Goal: Task Accomplishment & Management: Complete application form

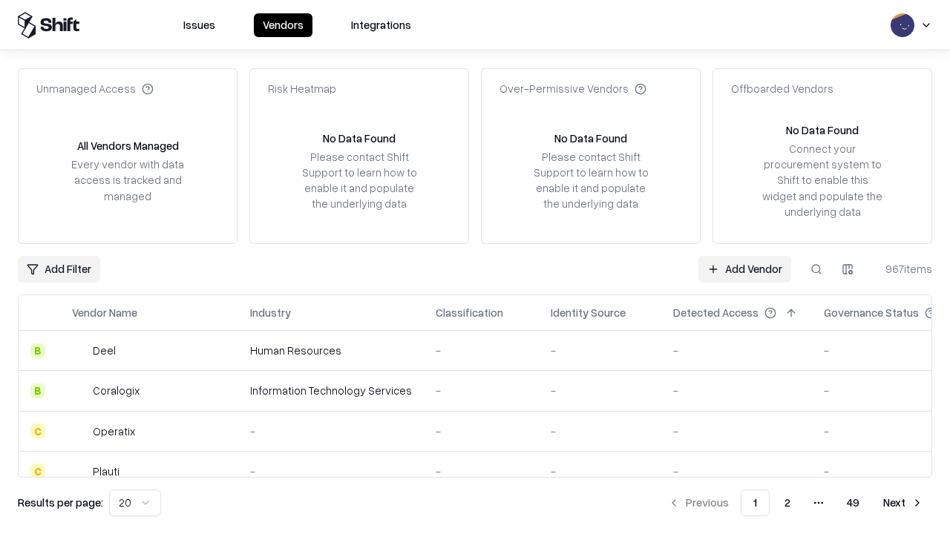
click at [744, 269] on link "Add Vendor" at bounding box center [744, 269] width 93 height 27
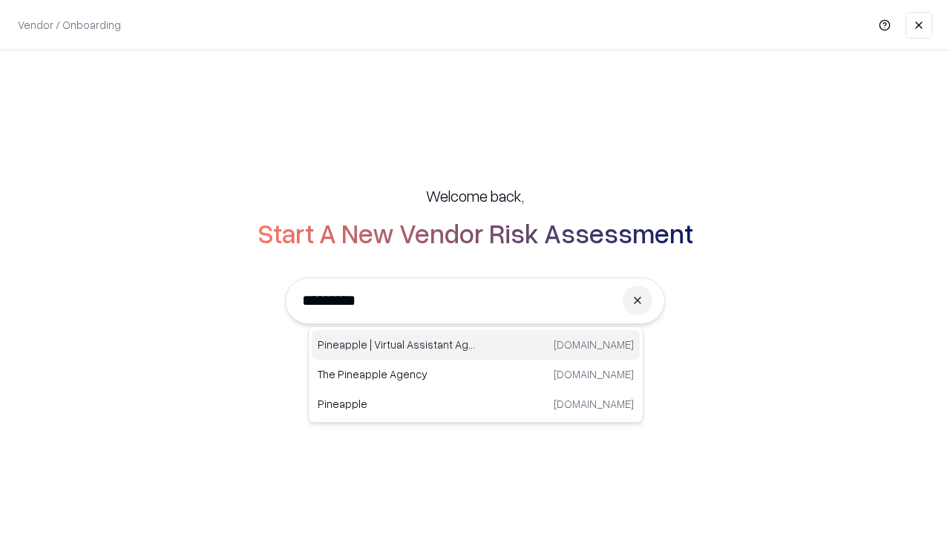
click at [476, 345] on div "Pineapple | Virtual Assistant Agency [DOMAIN_NAME]" at bounding box center [476, 345] width 328 height 30
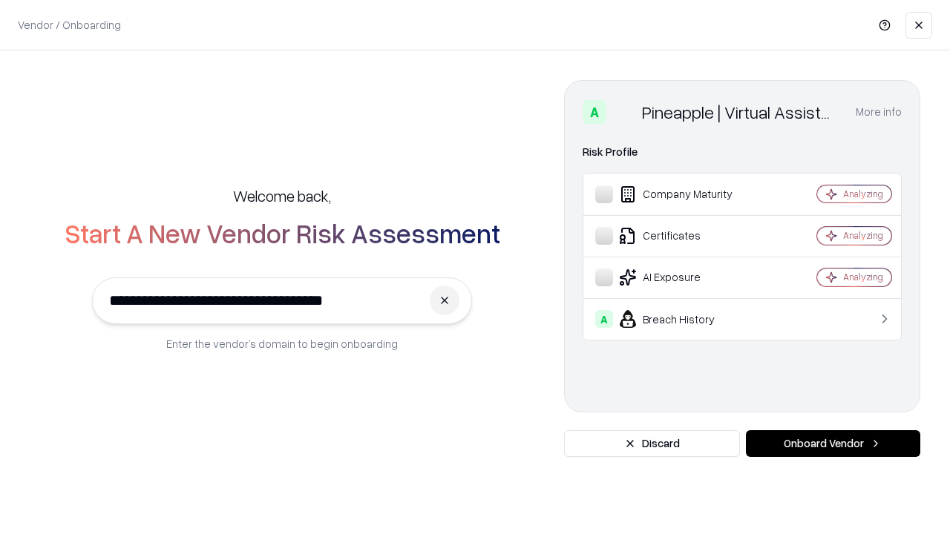
type input "**********"
click at [833, 444] on button "Onboard Vendor" at bounding box center [833, 443] width 174 height 27
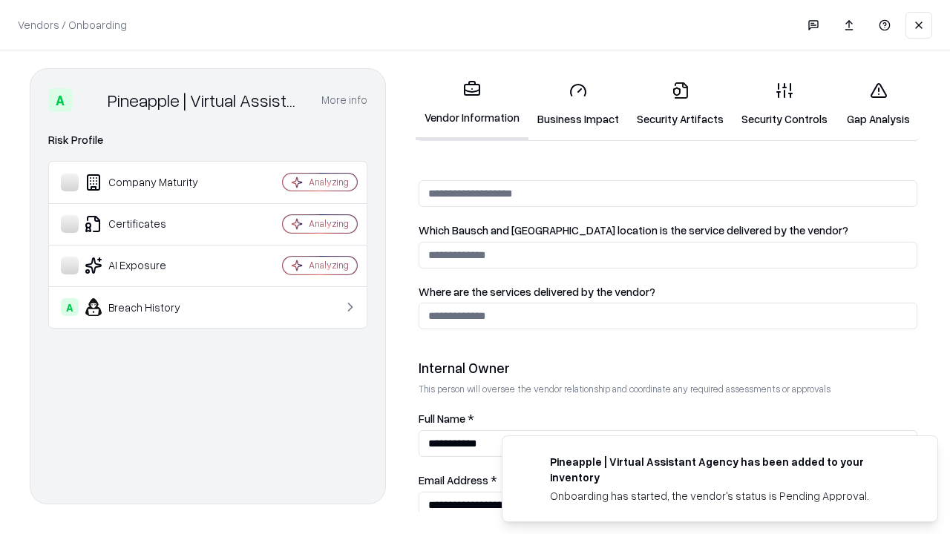
scroll to position [769, 0]
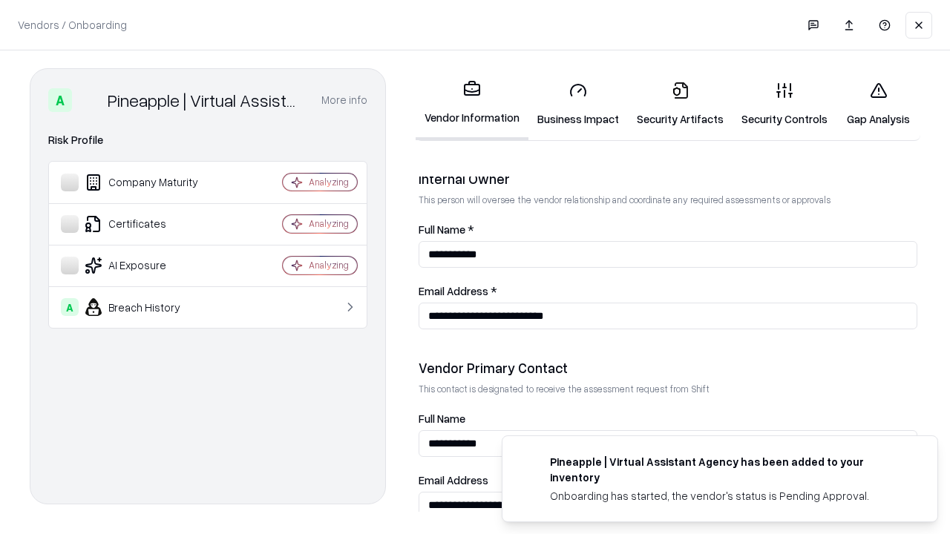
click at [578, 104] on link "Business Impact" at bounding box center [577, 104] width 99 height 69
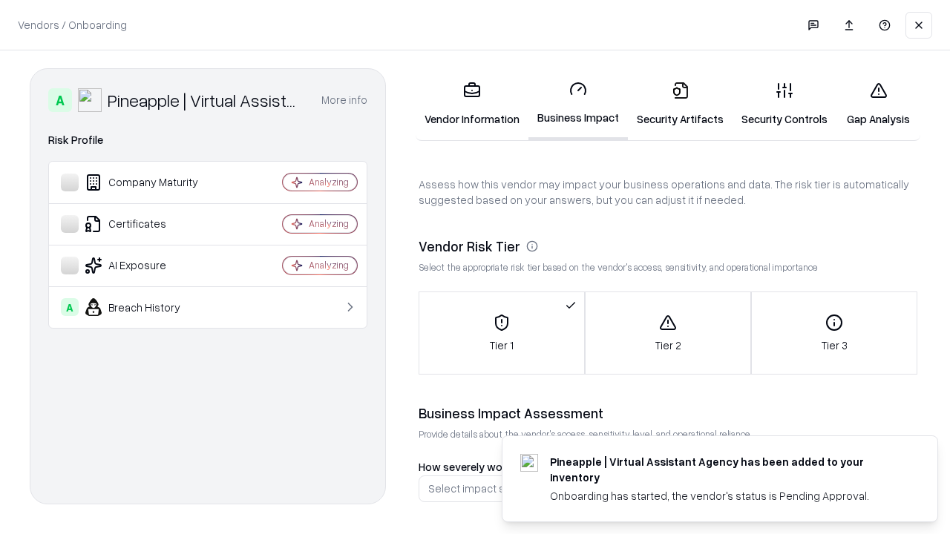
click at [680, 104] on link "Security Artifacts" at bounding box center [680, 104] width 105 height 69
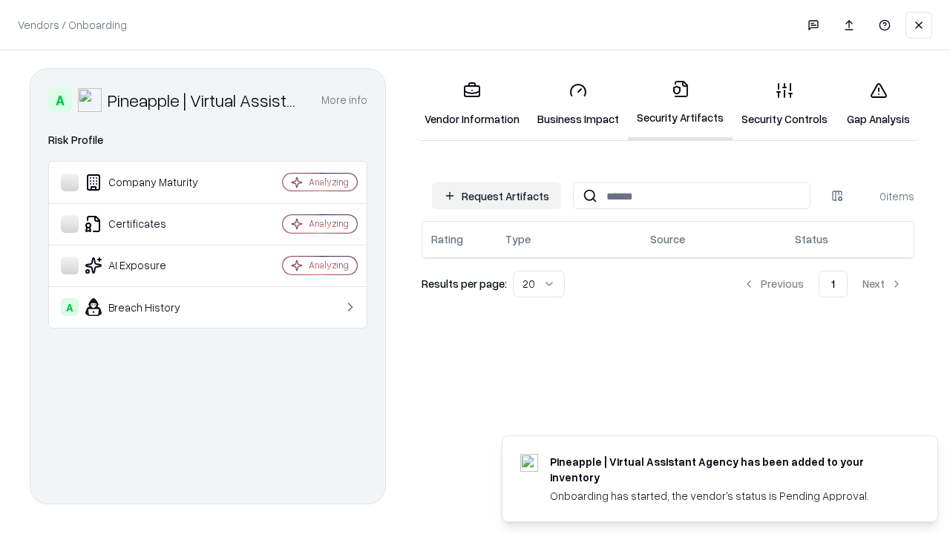
click at [497, 196] on button "Request Artifacts" at bounding box center [496, 196] width 129 height 27
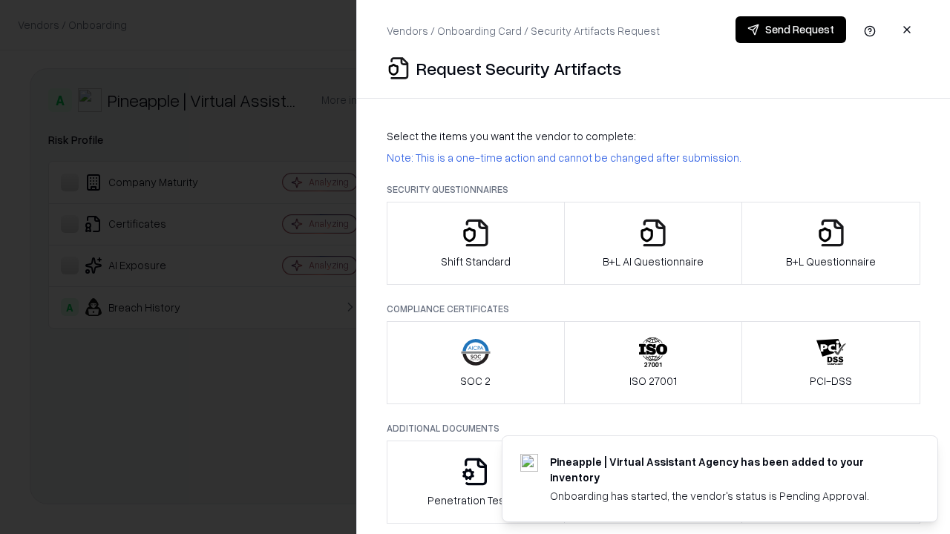
click at [475, 243] on icon "button" at bounding box center [476, 233] width 30 height 30
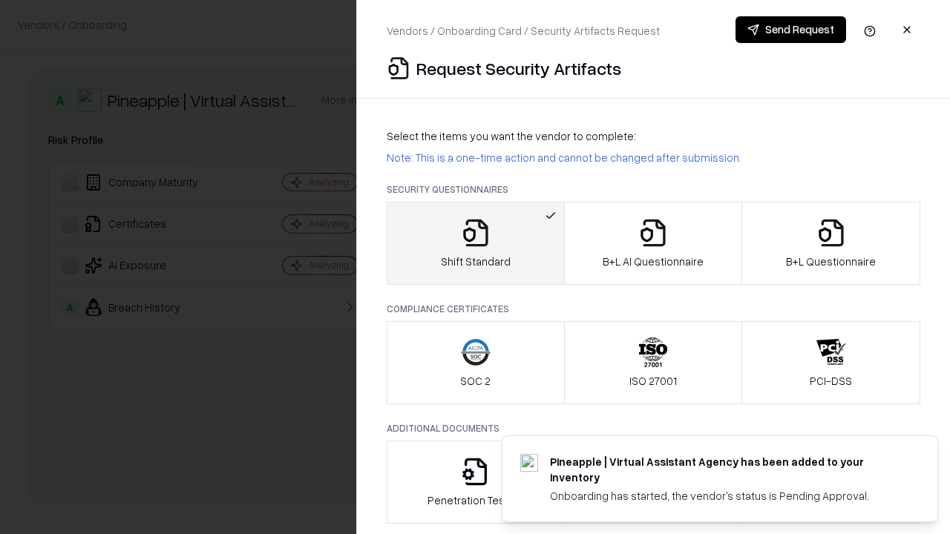
click at [790, 30] on button "Send Request" at bounding box center [791, 29] width 111 height 27
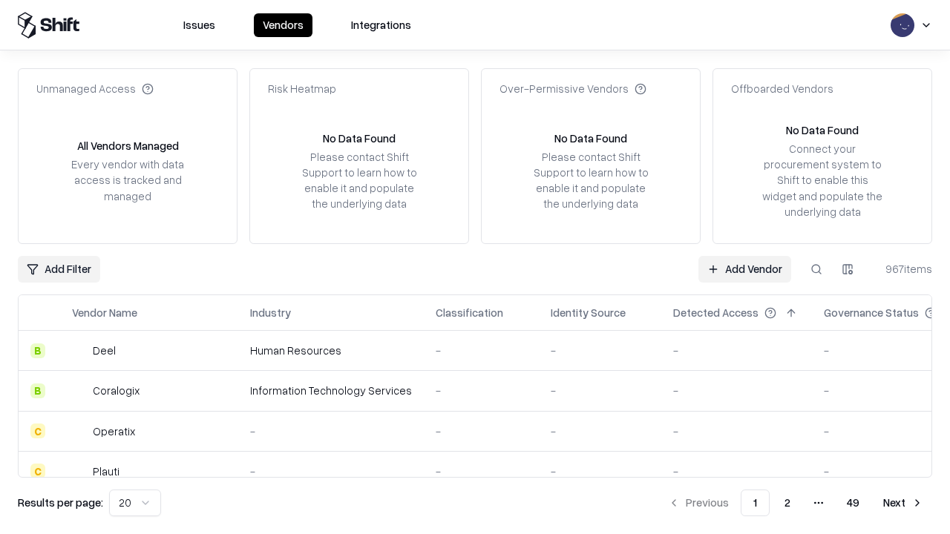
click at [816, 269] on button at bounding box center [816, 269] width 27 height 27
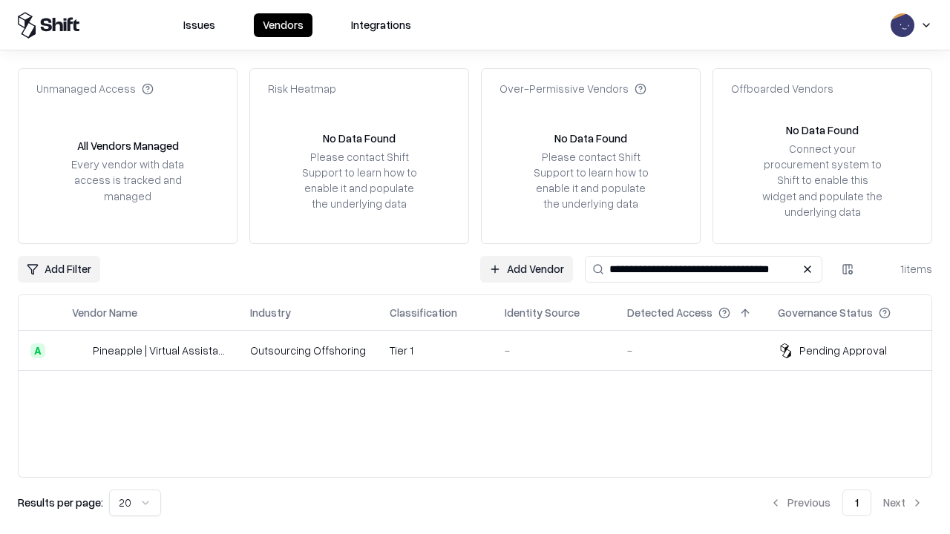
type input "**********"
click at [484, 350] on td "Tier 1" at bounding box center [435, 351] width 115 height 40
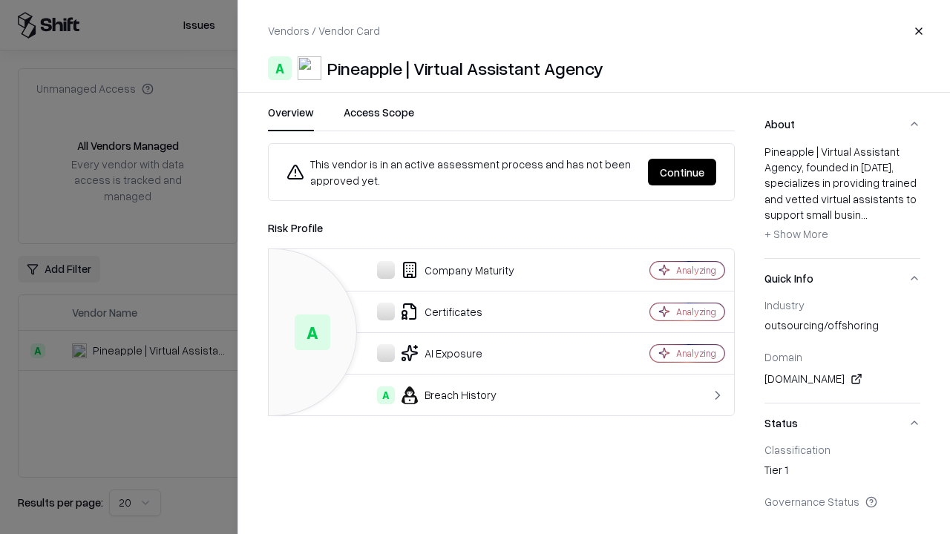
click at [682, 172] on button "Continue" at bounding box center [682, 172] width 68 height 27
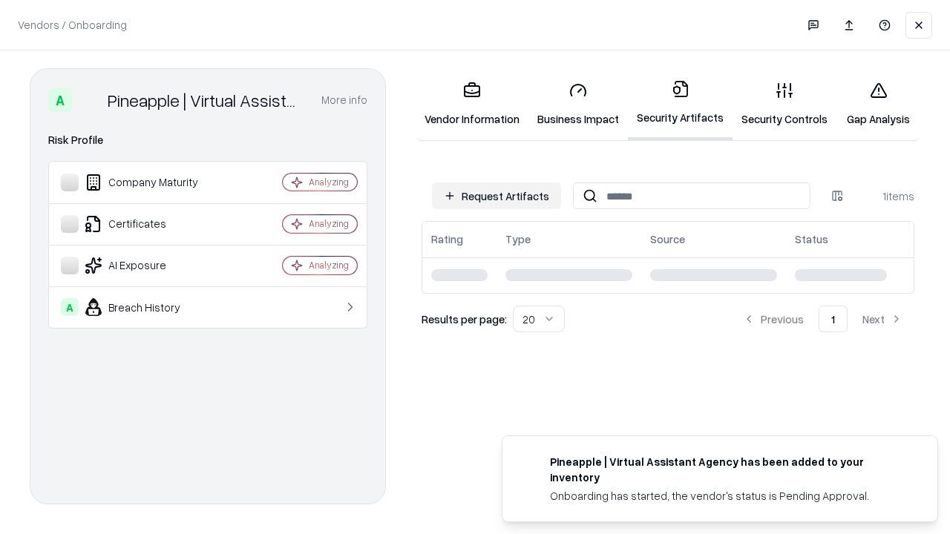
click at [878, 104] on link "Gap Analysis" at bounding box center [878, 104] width 84 height 69
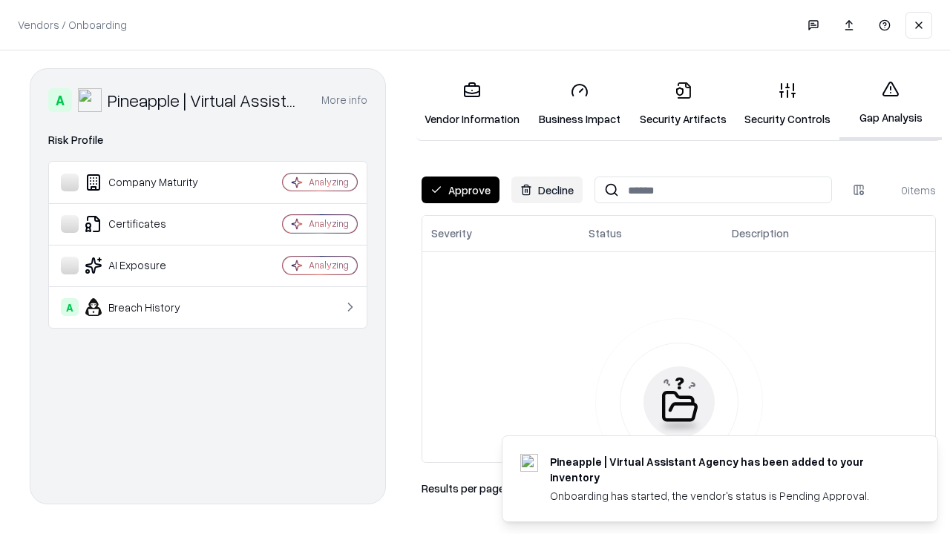
click at [460, 190] on button "Approve" at bounding box center [461, 190] width 78 height 27
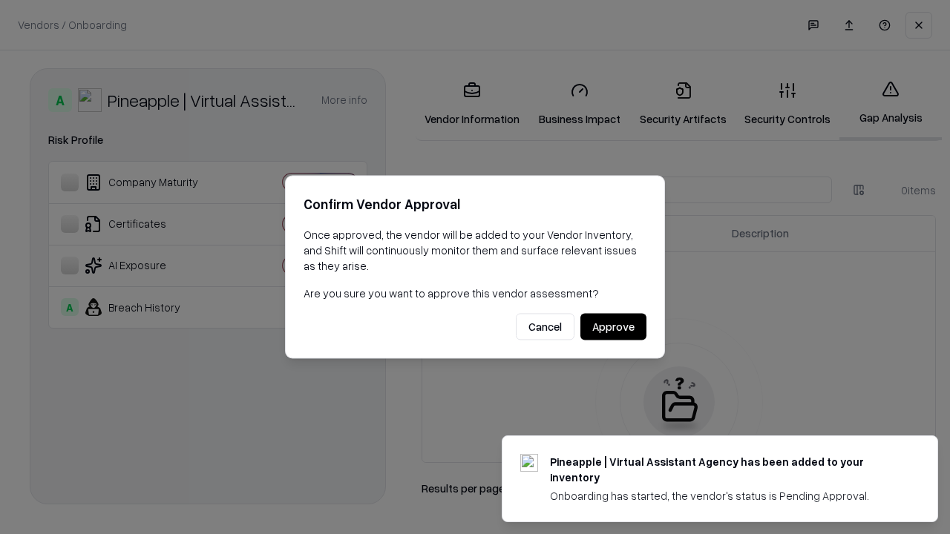
click at [613, 327] on button "Approve" at bounding box center [613, 327] width 66 height 27
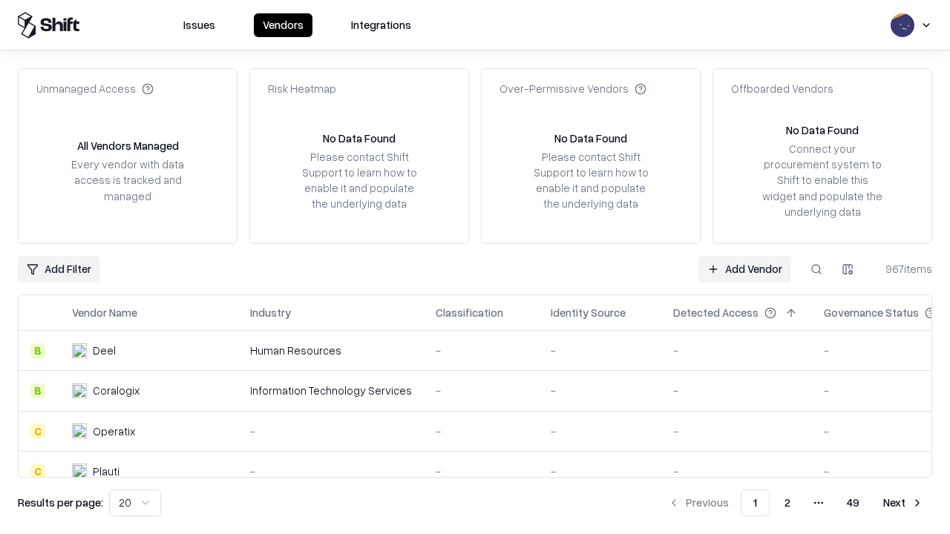
type input "**********"
click at [744, 269] on link "Add Vendor" at bounding box center [744, 269] width 93 height 27
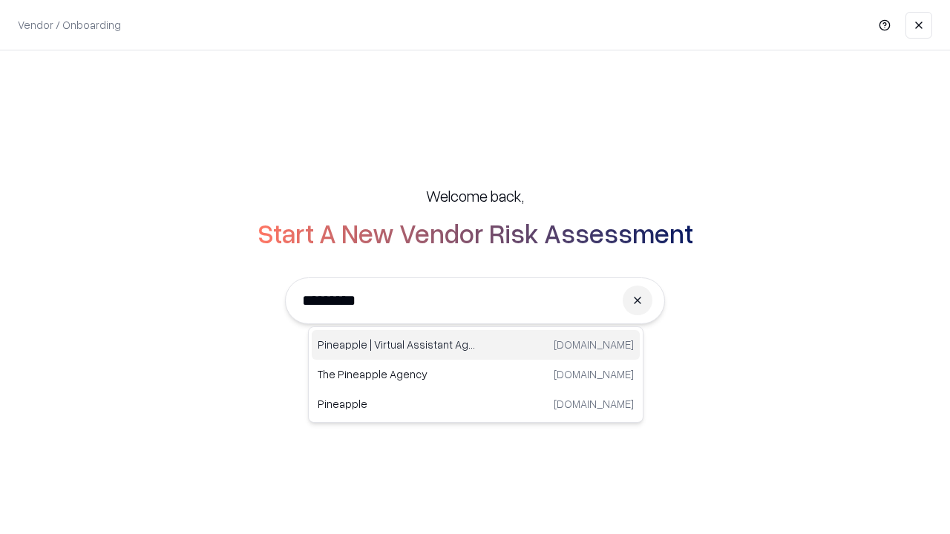
click at [476, 345] on div "Pineapple | Virtual Assistant Agency [DOMAIN_NAME]" at bounding box center [476, 345] width 328 height 30
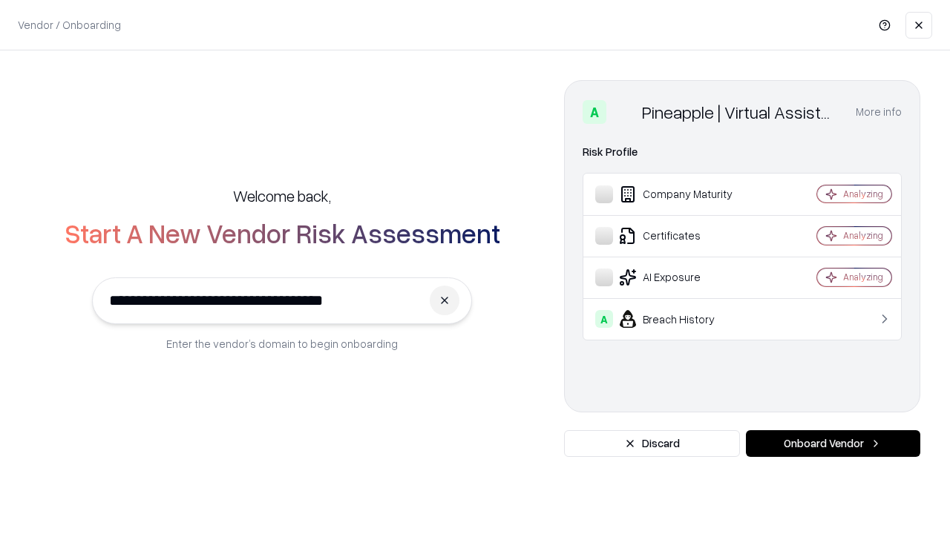
type input "**********"
click at [833, 444] on button "Onboard Vendor" at bounding box center [833, 443] width 174 height 27
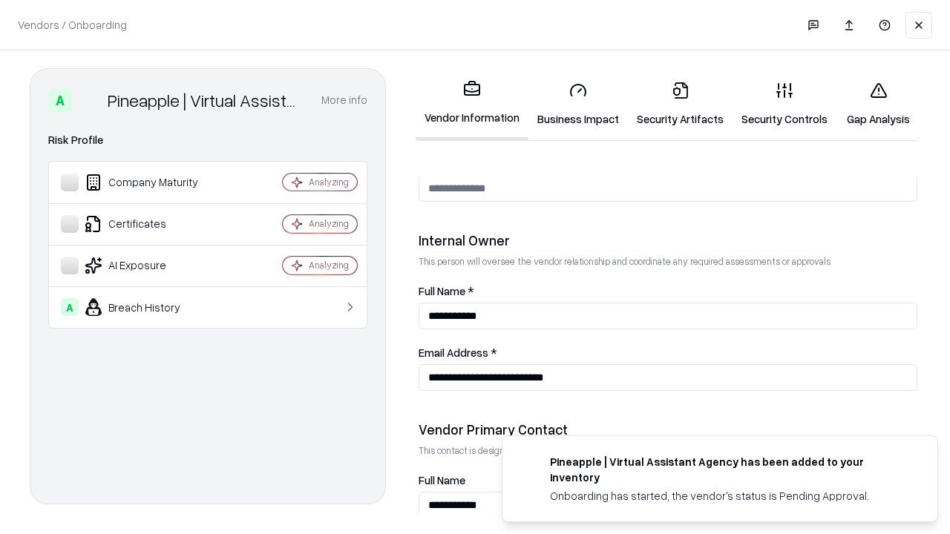
scroll to position [769, 0]
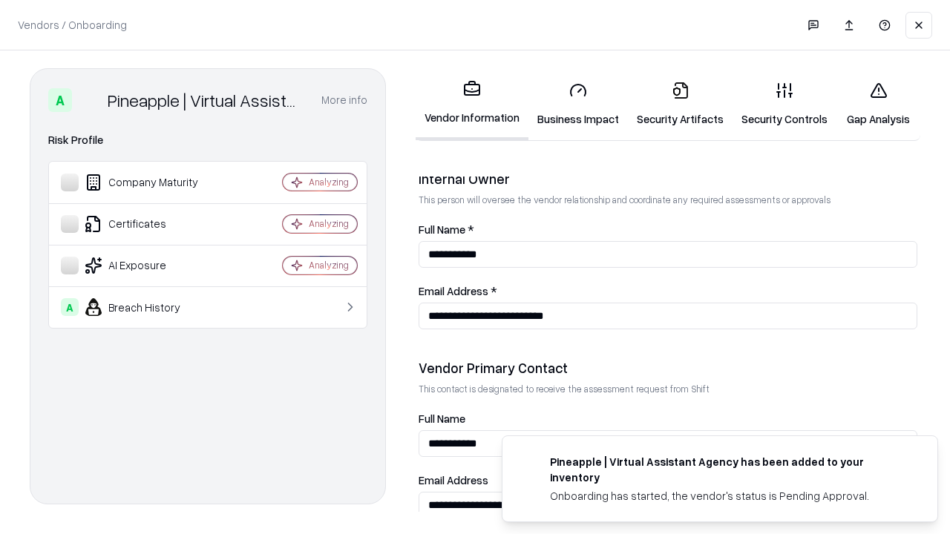
click at [878, 104] on link "Gap Analysis" at bounding box center [878, 104] width 84 height 69
